Goal: Task Accomplishment & Management: Use online tool/utility

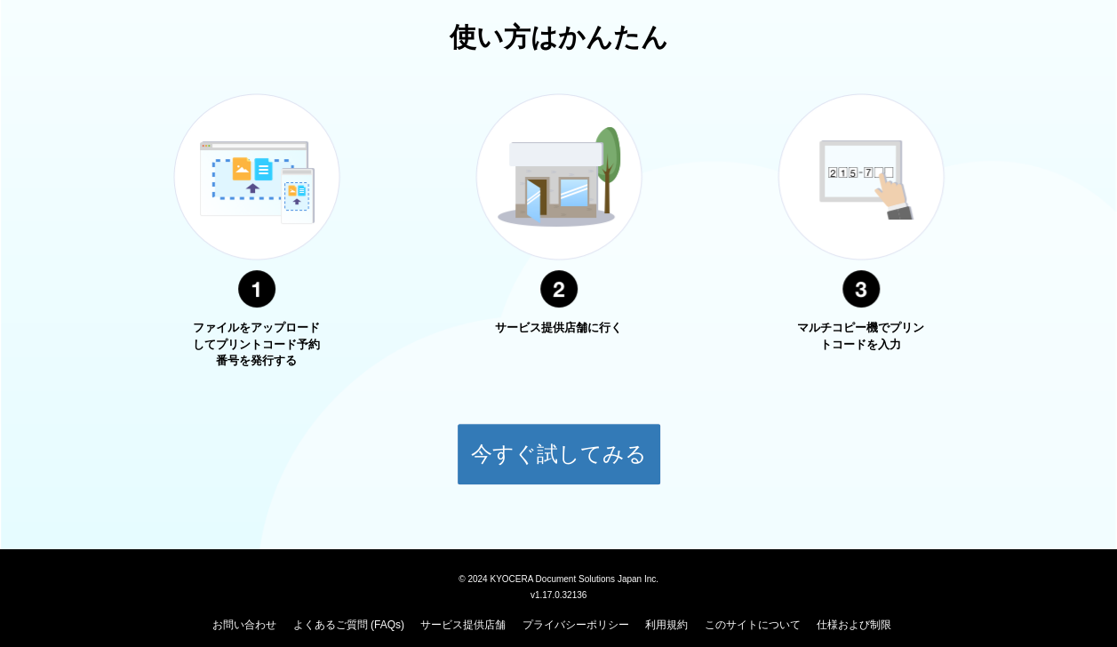
scroll to position [620, 0]
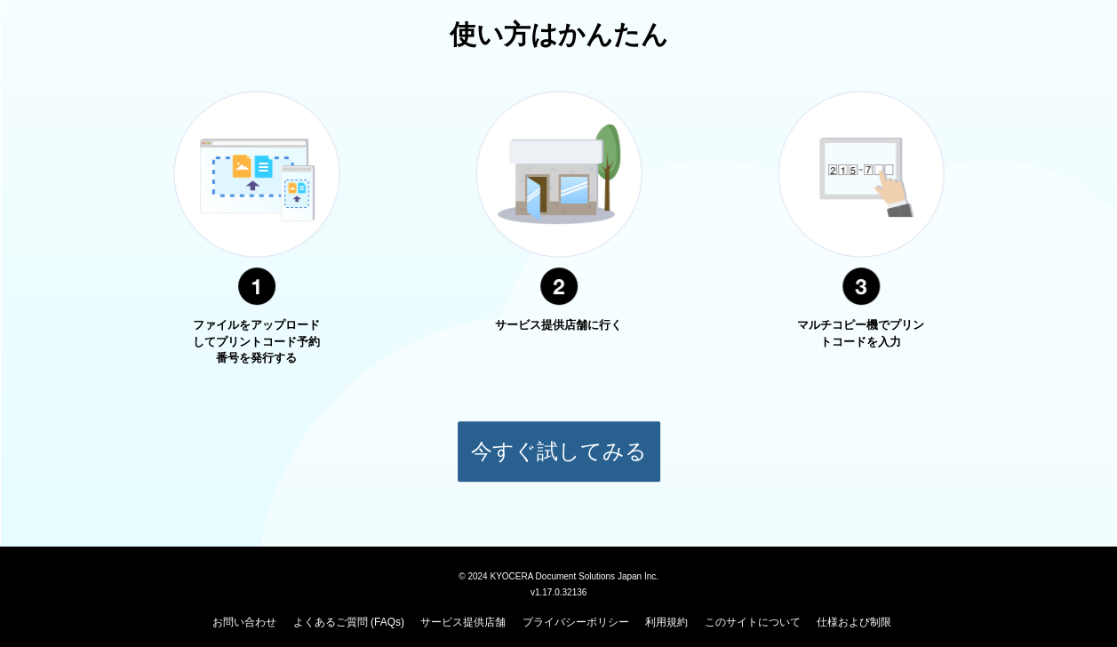
click at [515, 439] on button "今すぐ試してみる" at bounding box center [559, 451] width 204 height 62
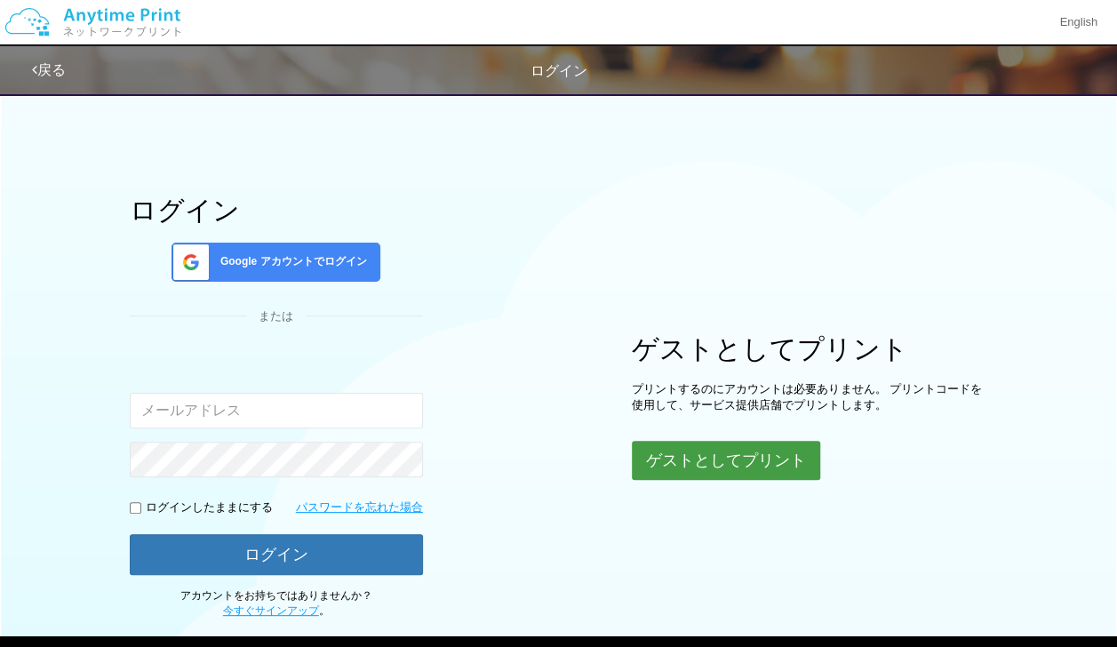
click at [700, 458] on button "ゲストとしてプリント" at bounding box center [726, 460] width 188 height 39
click at [725, 459] on button "ゲストとしてプリント" at bounding box center [726, 460] width 188 height 39
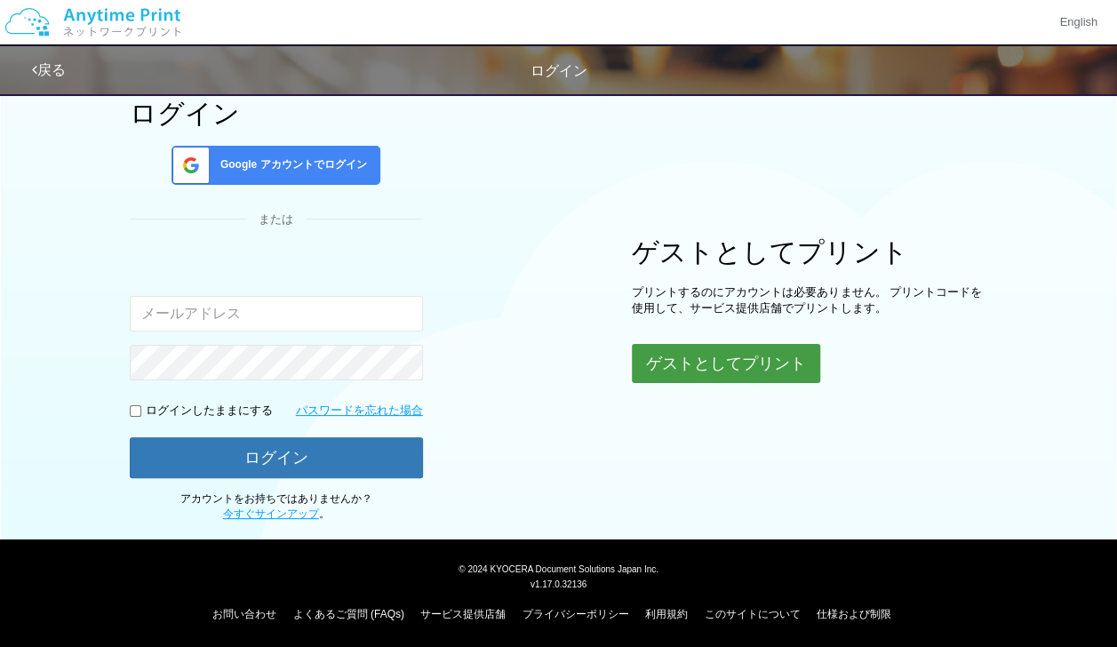
click at [722, 363] on button "ゲストとしてプリント" at bounding box center [726, 363] width 188 height 39
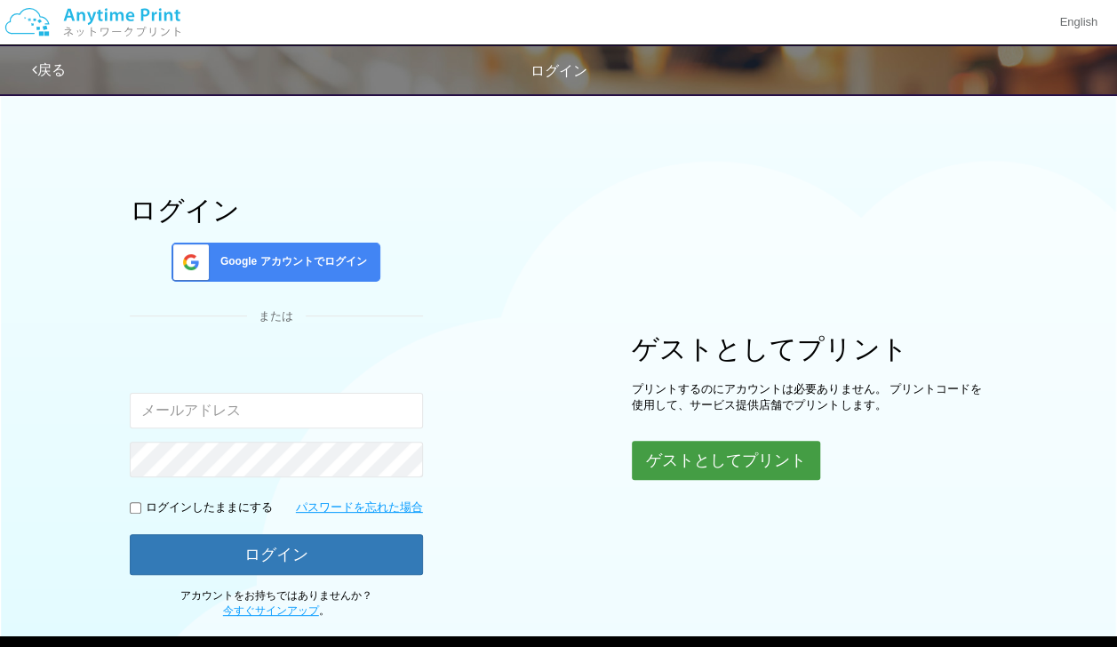
click at [688, 446] on button "ゲストとしてプリント" at bounding box center [726, 460] width 188 height 39
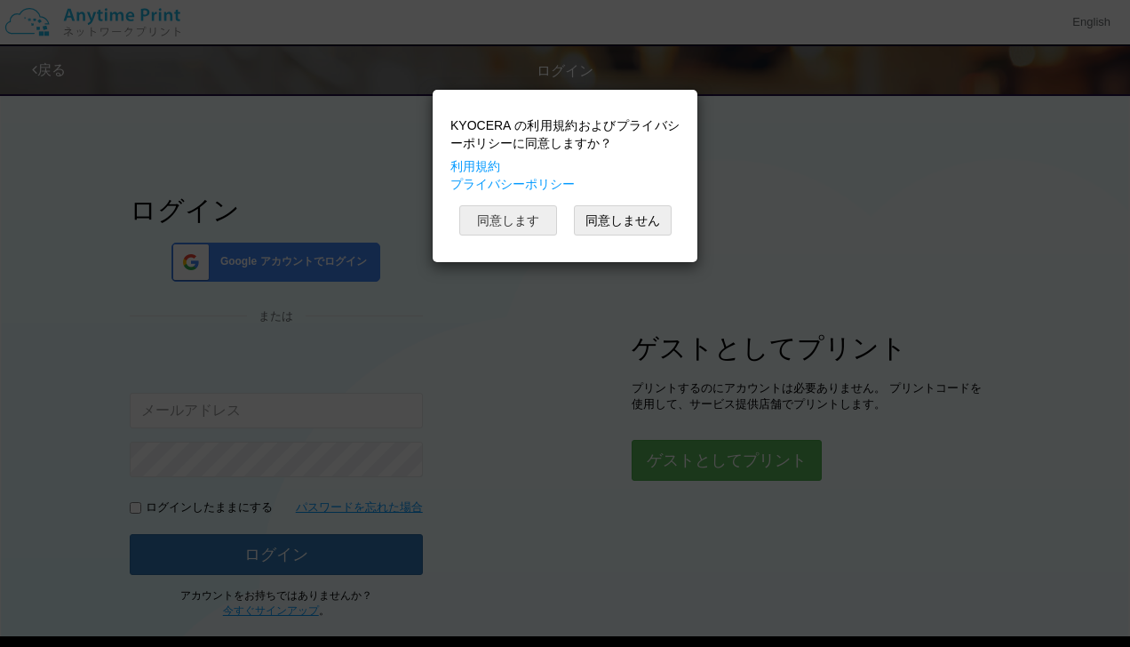
click at [528, 219] on button "同意します" at bounding box center [508, 220] width 98 height 30
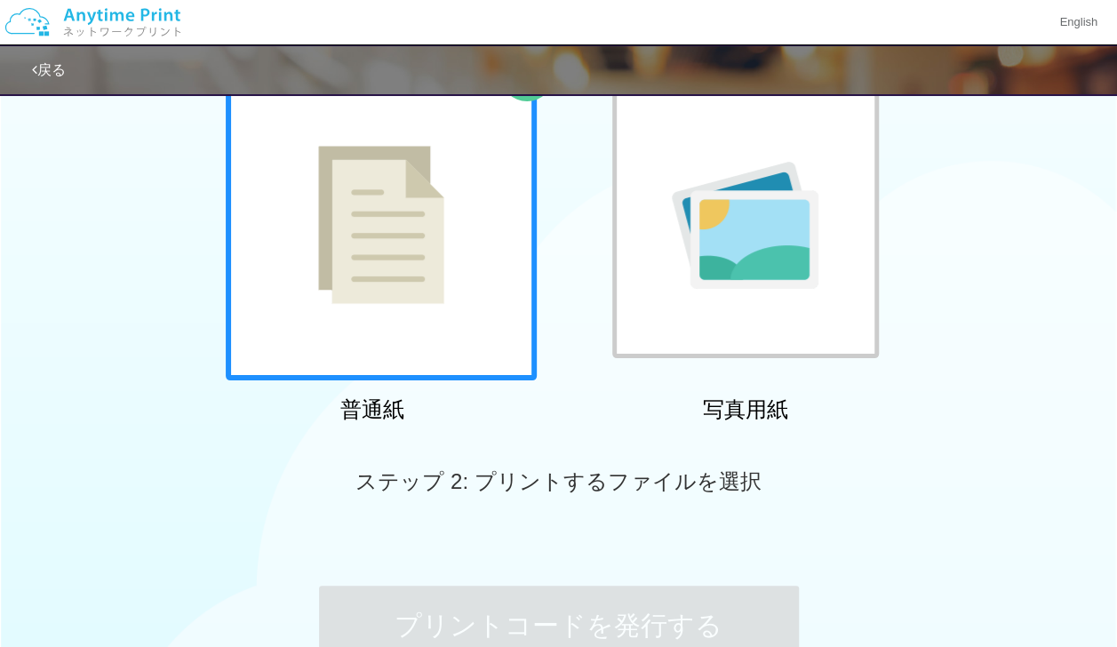
scroll to position [213, 0]
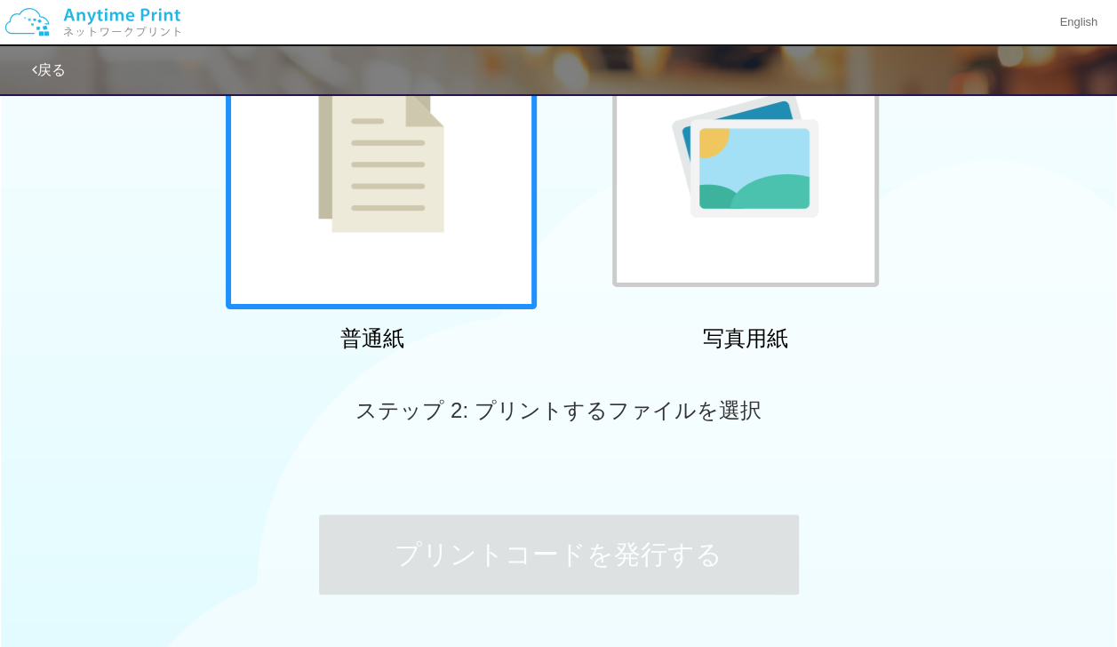
click at [411, 213] on img at bounding box center [381, 154] width 126 height 158
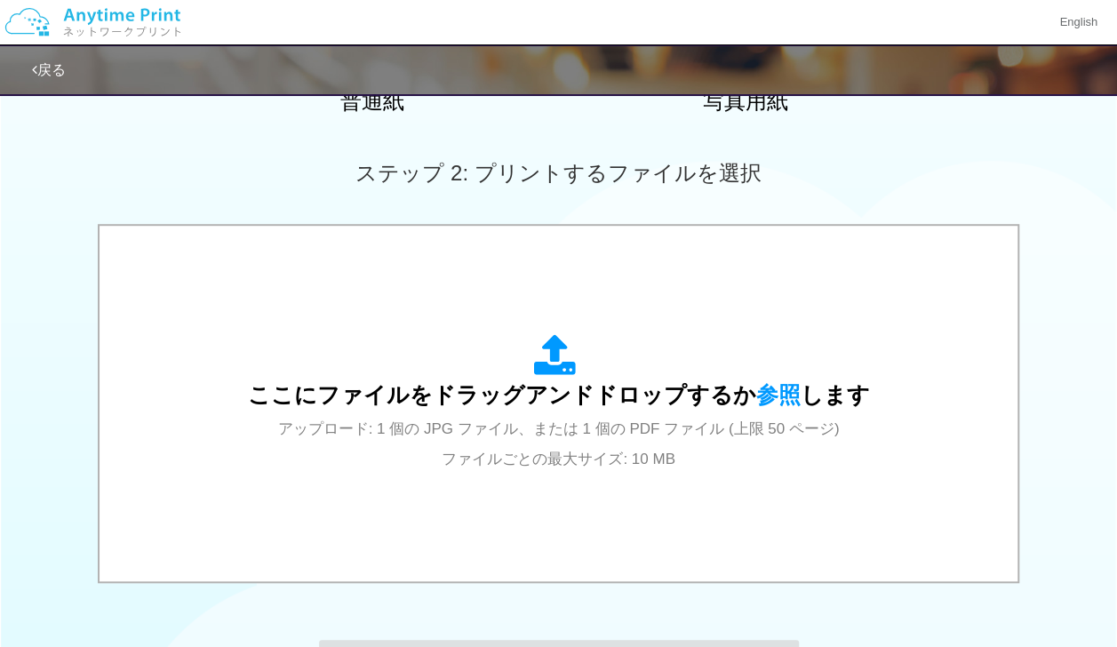
scroll to position [454, 0]
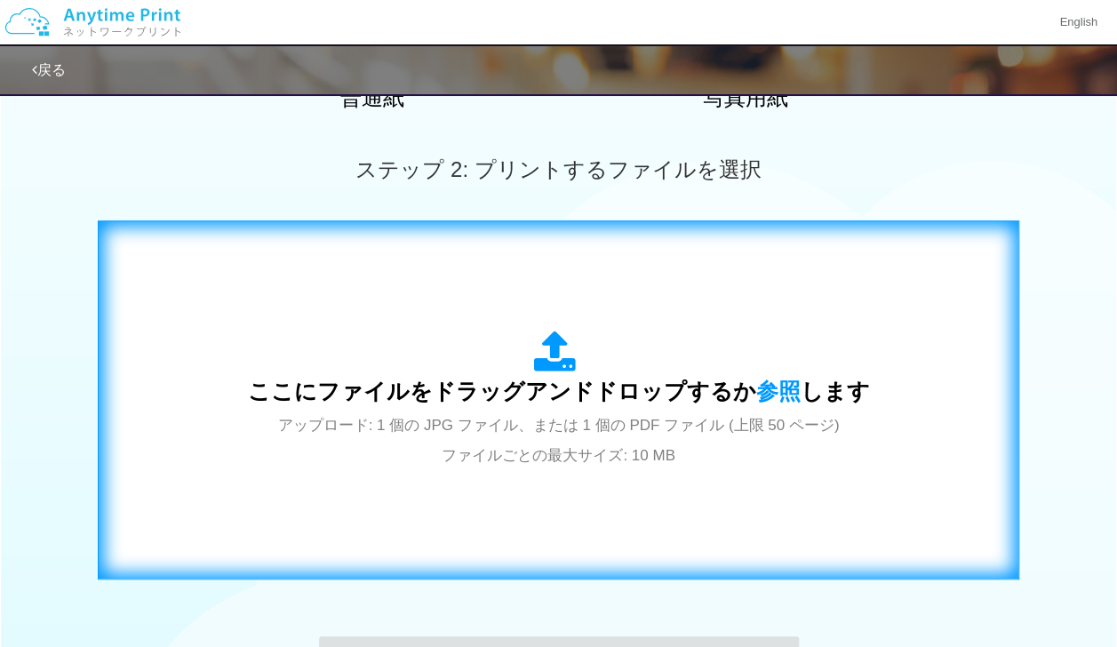
click at [587, 419] on span "アップロード: 1 個の JPG ファイル、または 1 個の PDF ファイル (上限 50 ページ) ファイルごとの最大サイズ: 10 MB" at bounding box center [559, 440] width 562 height 47
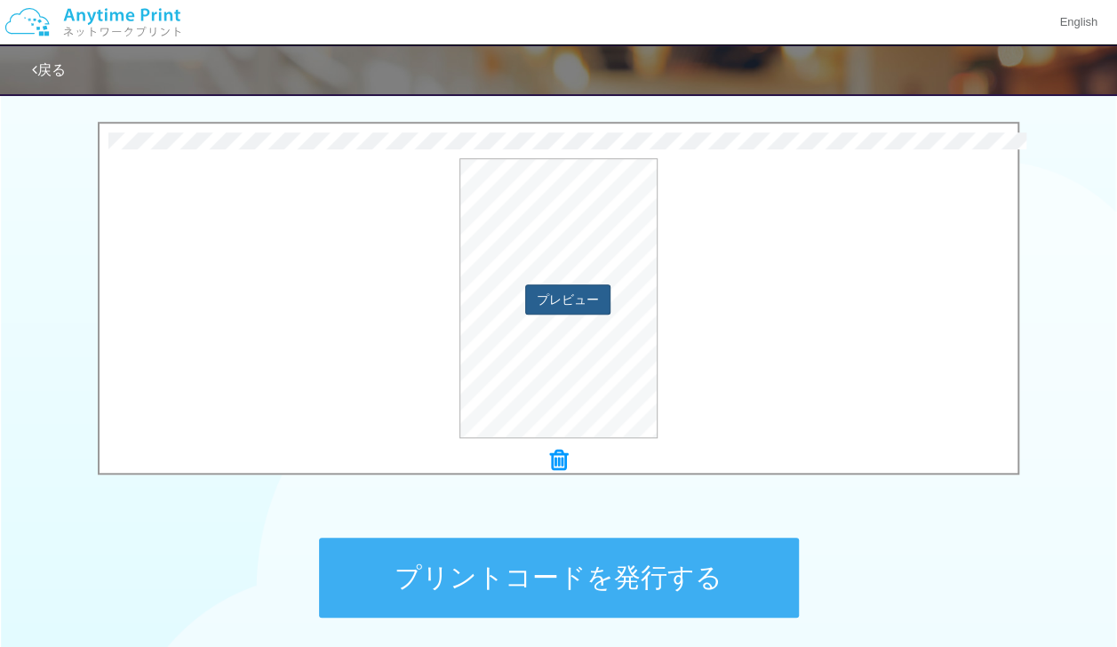
scroll to position [588, 0]
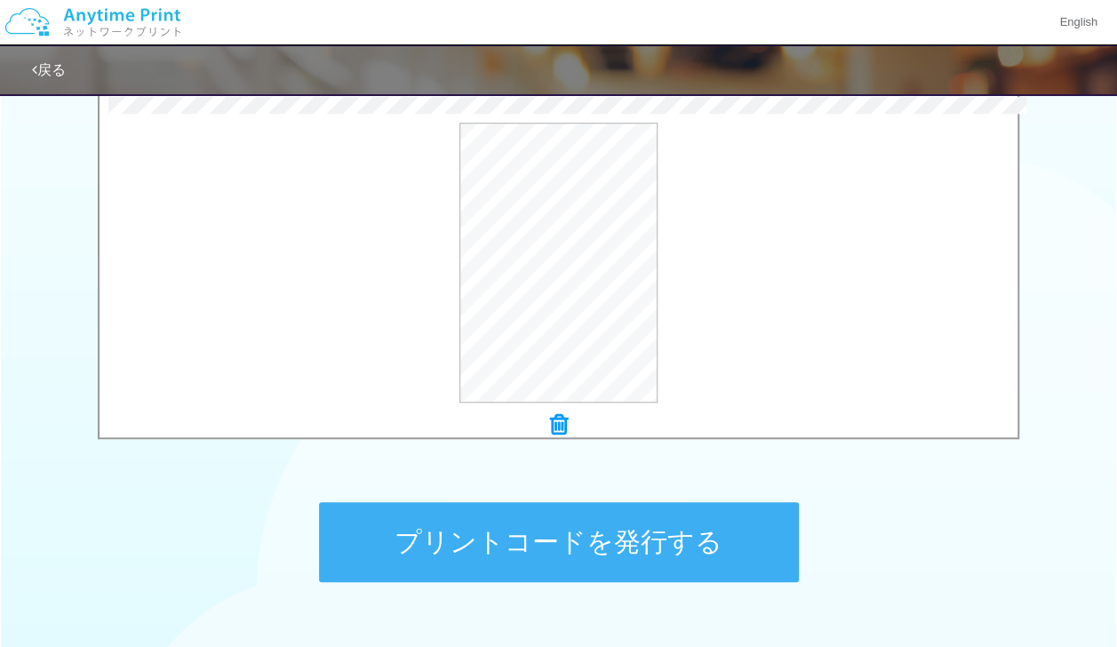
click at [631, 539] on button "プリントコードを発行する" at bounding box center [559, 542] width 480 height 80
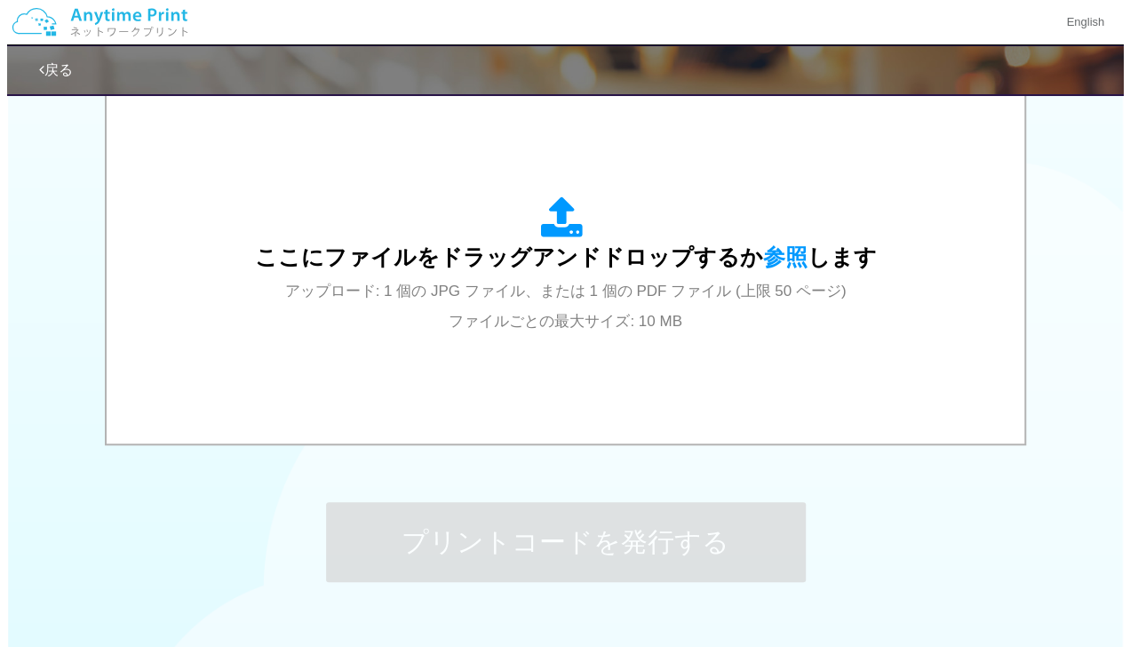
scroll to position [0, 0]
